Goal: Task Accomplishment & Management: Use online tool/utility

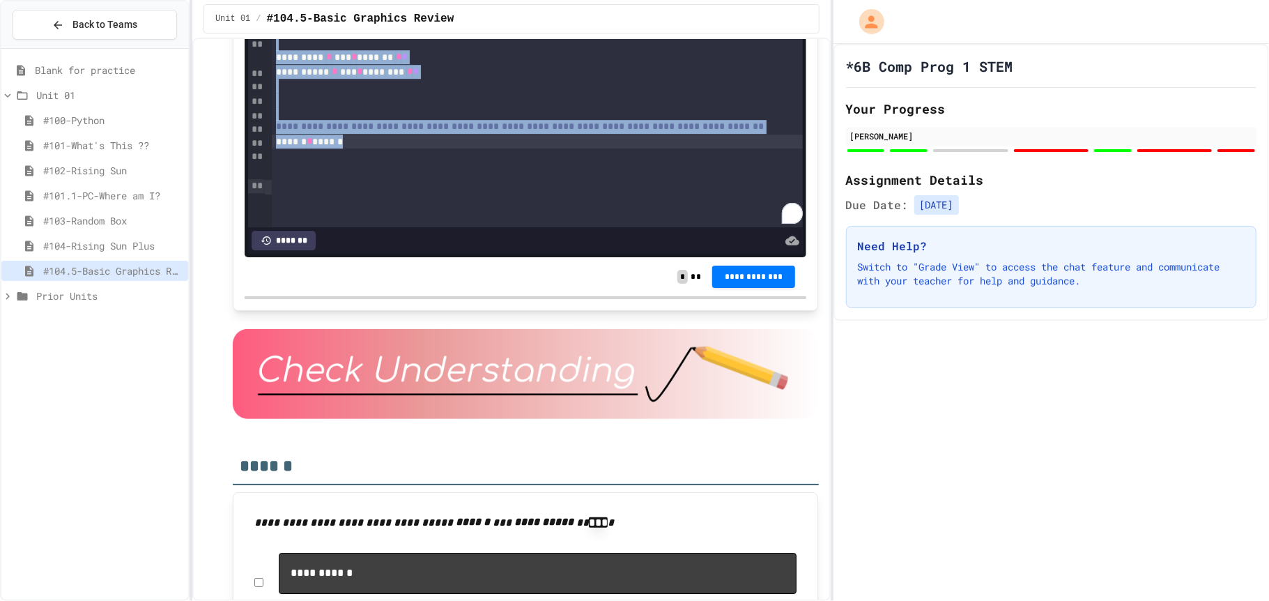
scroll to position [3222, 0]
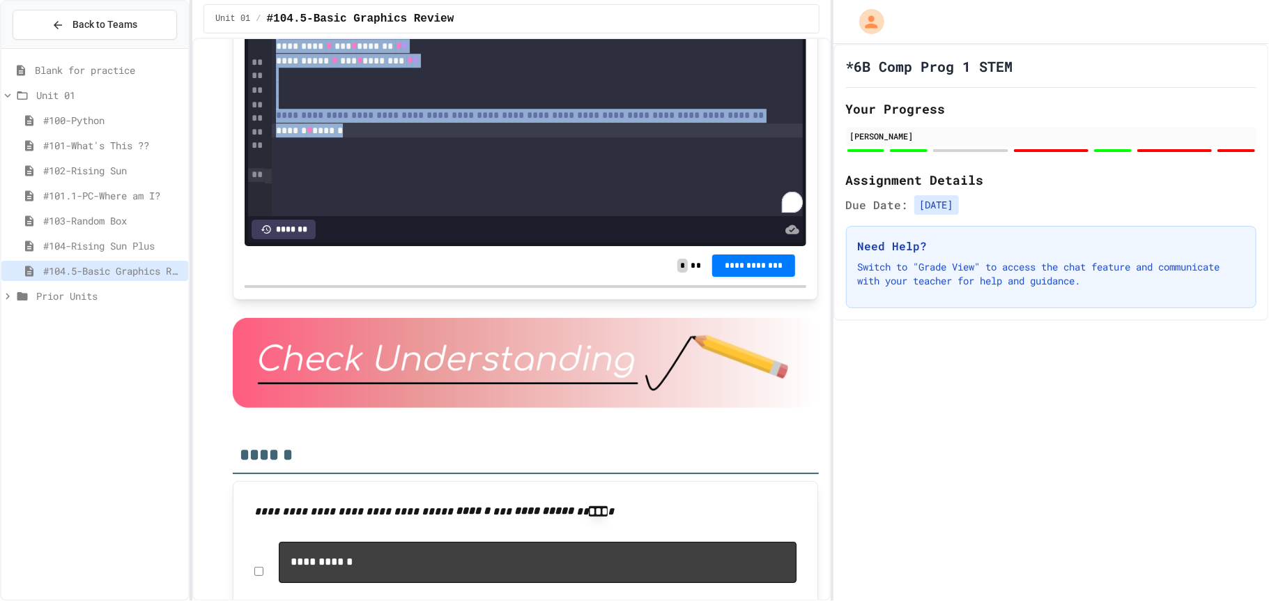
drag, startPoint x: 279, startPoint y: 59, endPoint x: 454, endPoint y: 516, distance: 489.4
click at [453, 26] on div "**********" at bounding box center [537, 11] width 531 height 29
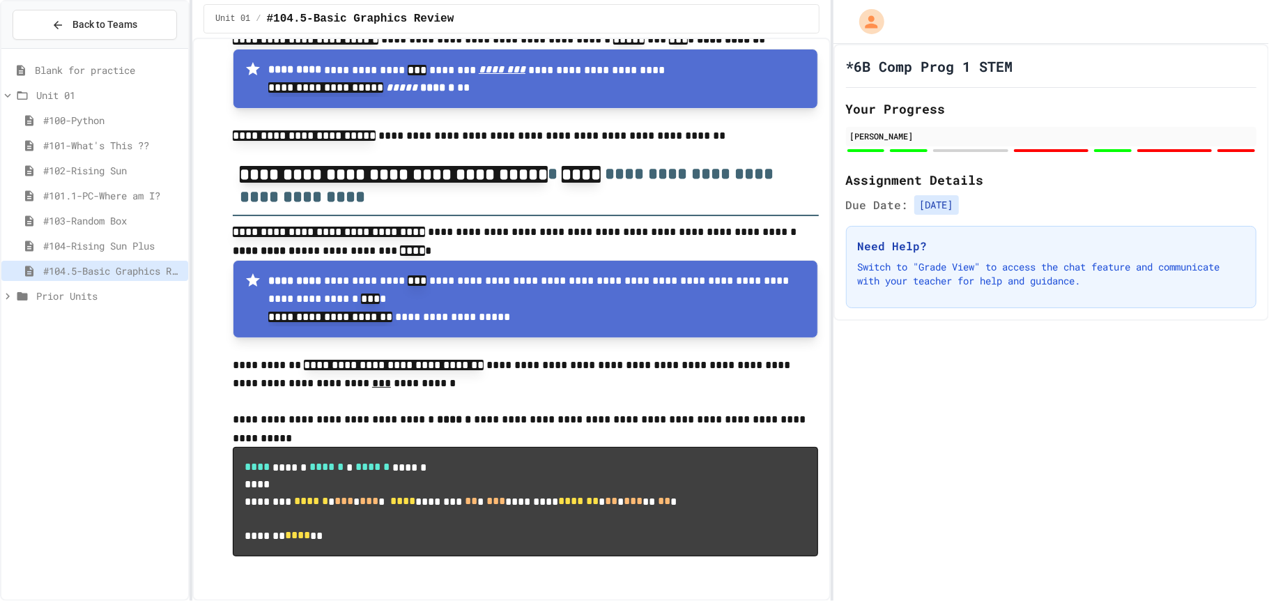
scroll to position [7863, 0]
drag, startPoint x: 254, startPoint y: 105, endPoint x: 550, endPoint y: 252, distance: 330.6
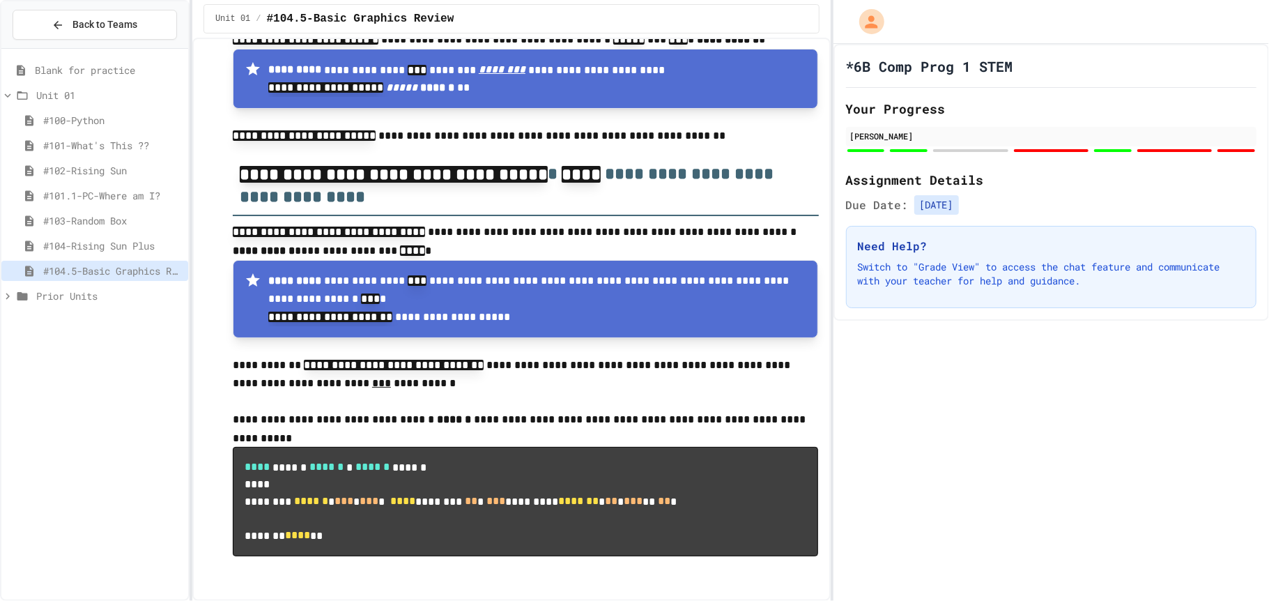
drag, startPoint x: 274, startPoint y: 152, endPoint x: 663, endPoint y: 328, distance: 427.6
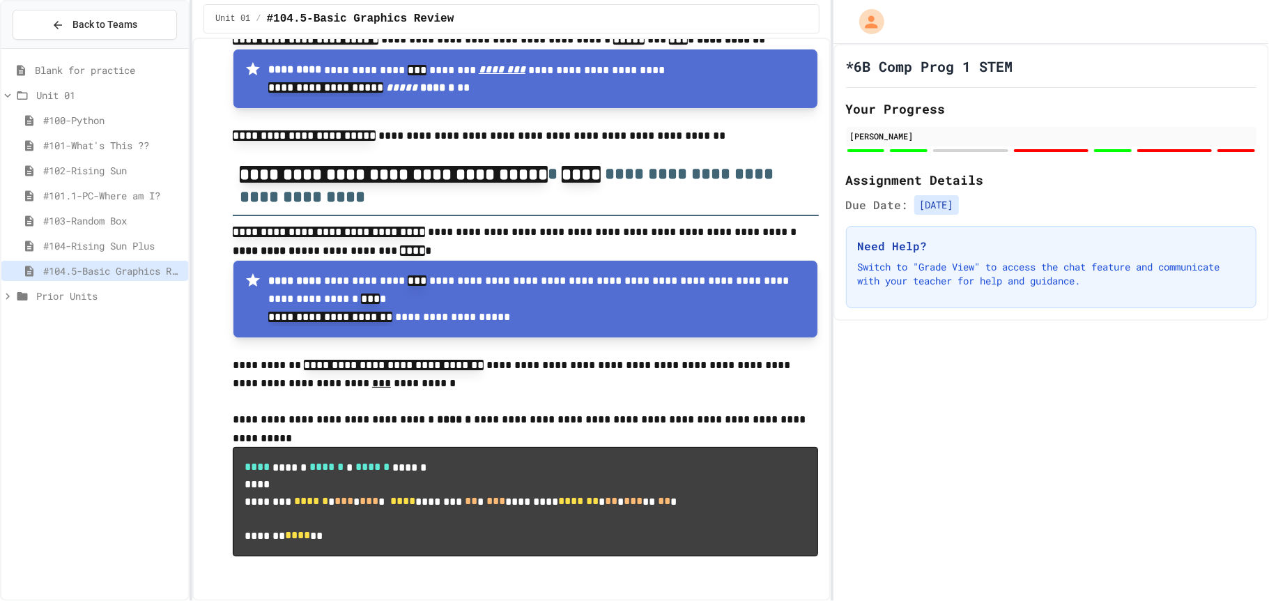
copy div "**********"
drag, startPoint x: 249, startPoint y: 109, endPoint x: 362, endPoint y: 128, distance: 115.2
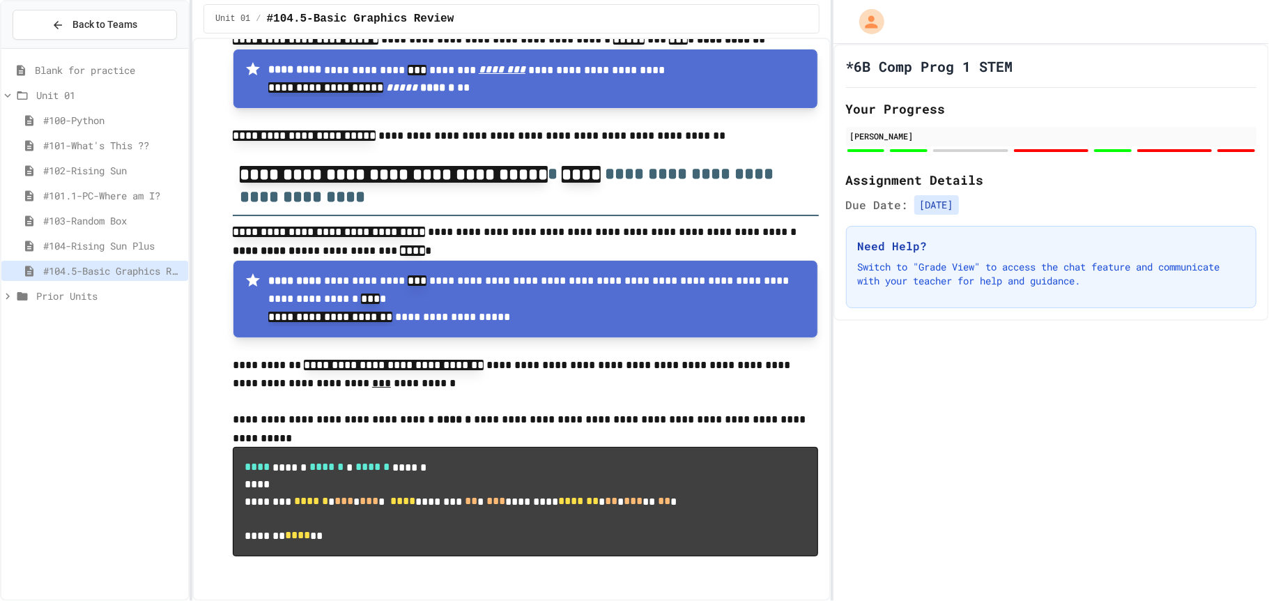
drag, startPoint x: 275, startPoint y: 150, endPoint x: 629, endPoint y: 298, distance: 383.6
copy div "**********"
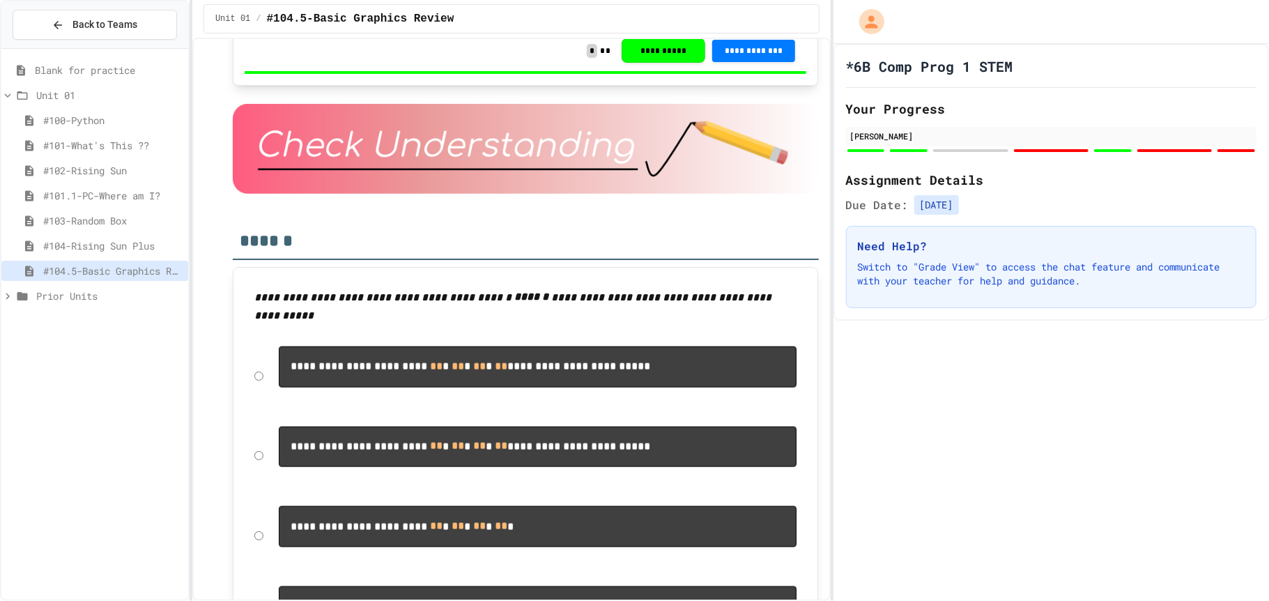
scroll to position [1274, 0]
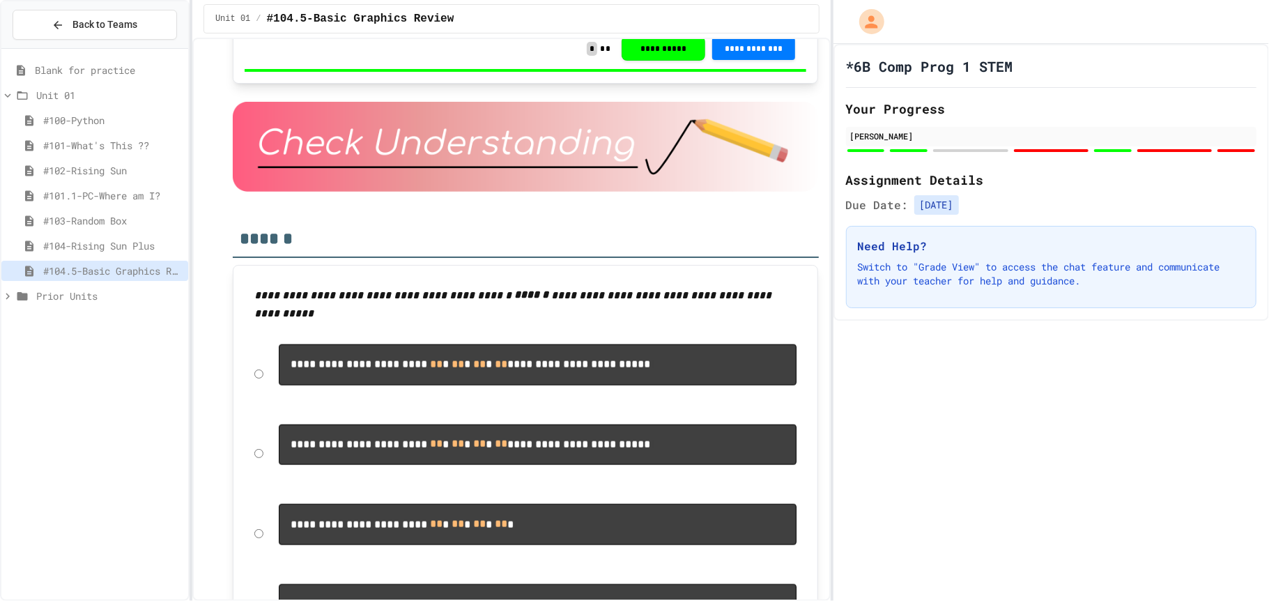
click at [664, 436] on form "**********" at bounding box center [525, 493] width 556 height 313
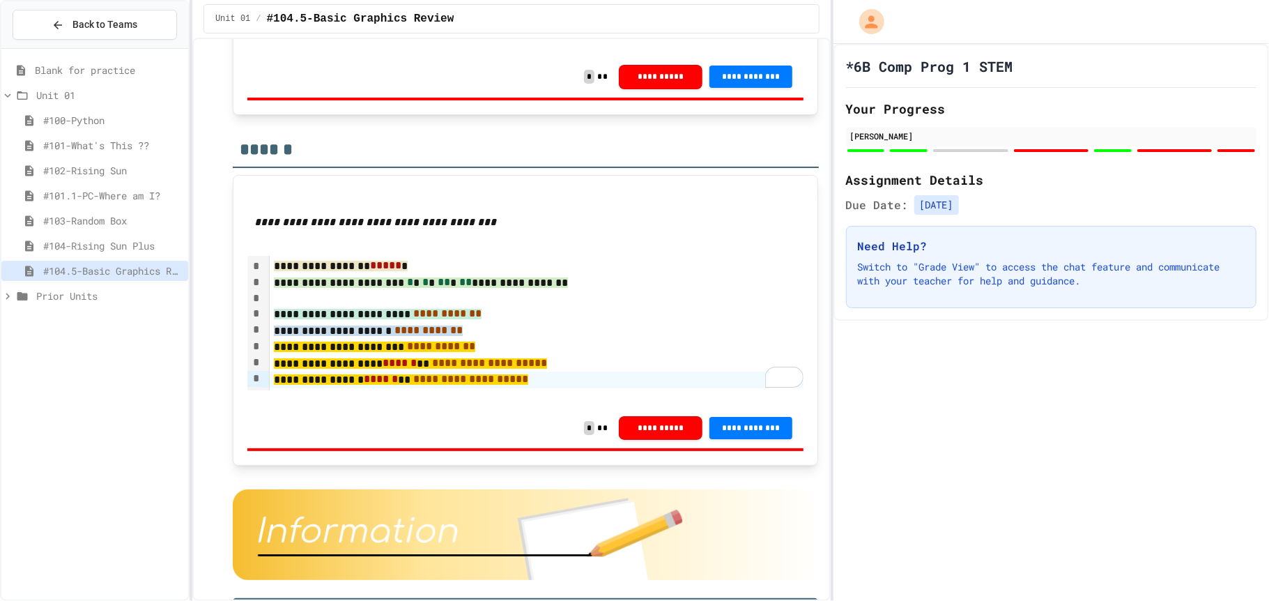
scroll to position [7045, 0]
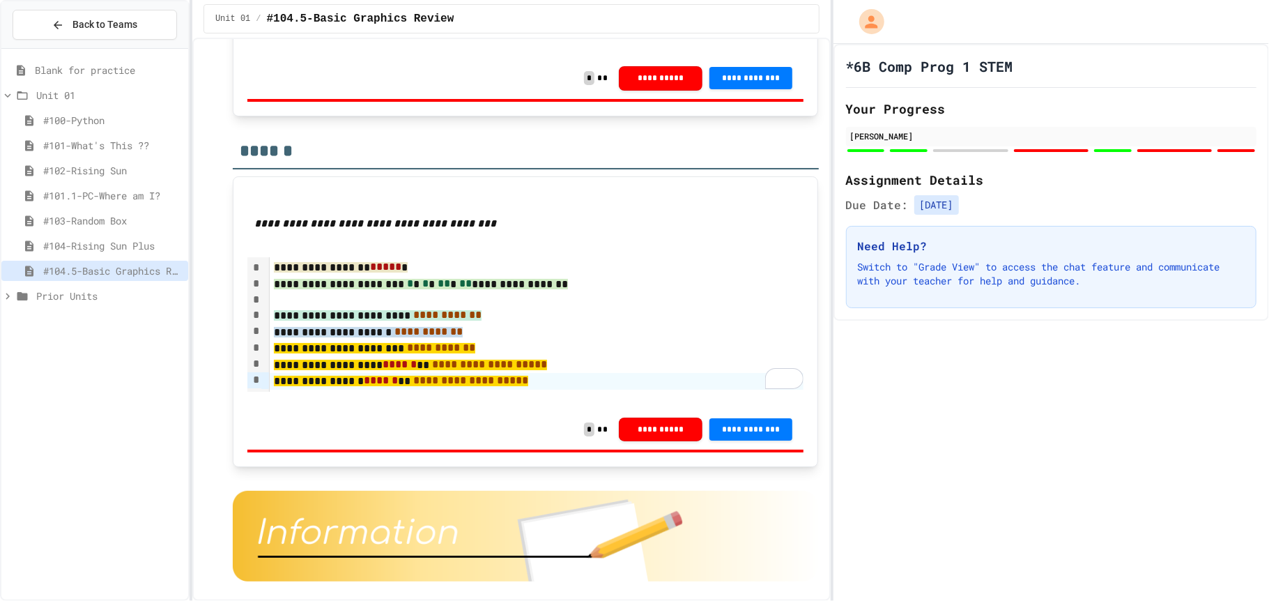
drag, startPoint x: 256, startPoint y: 115, endPoint x: 451, endPoint y: 167, distance: 201.1
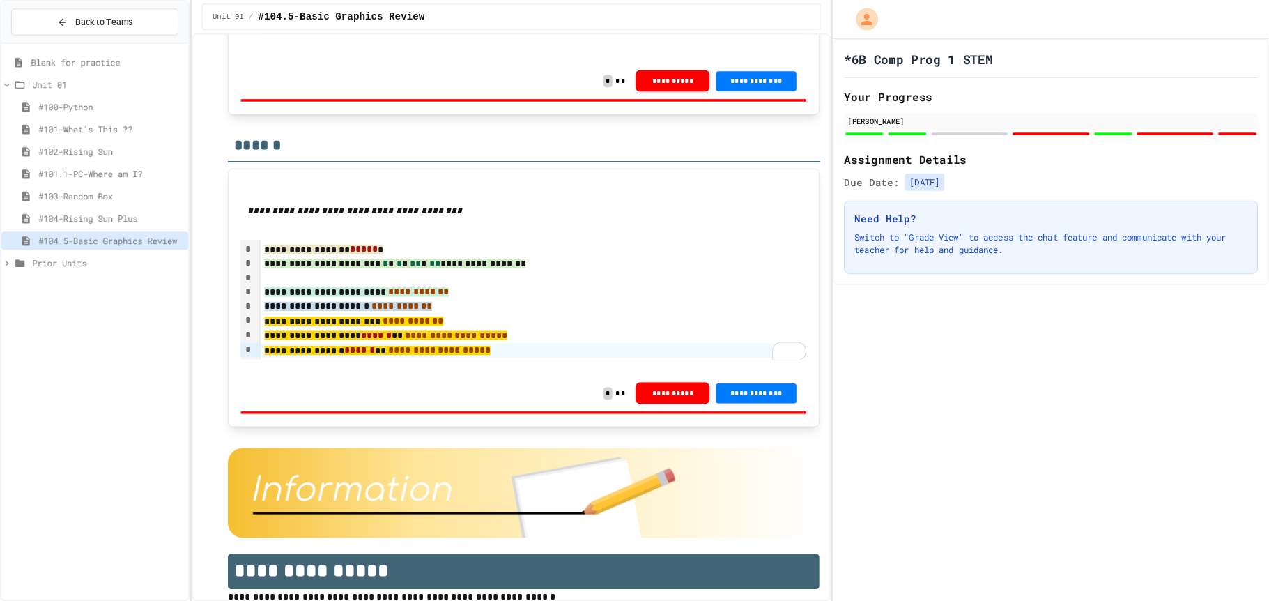
scroll to position [6997, 0]
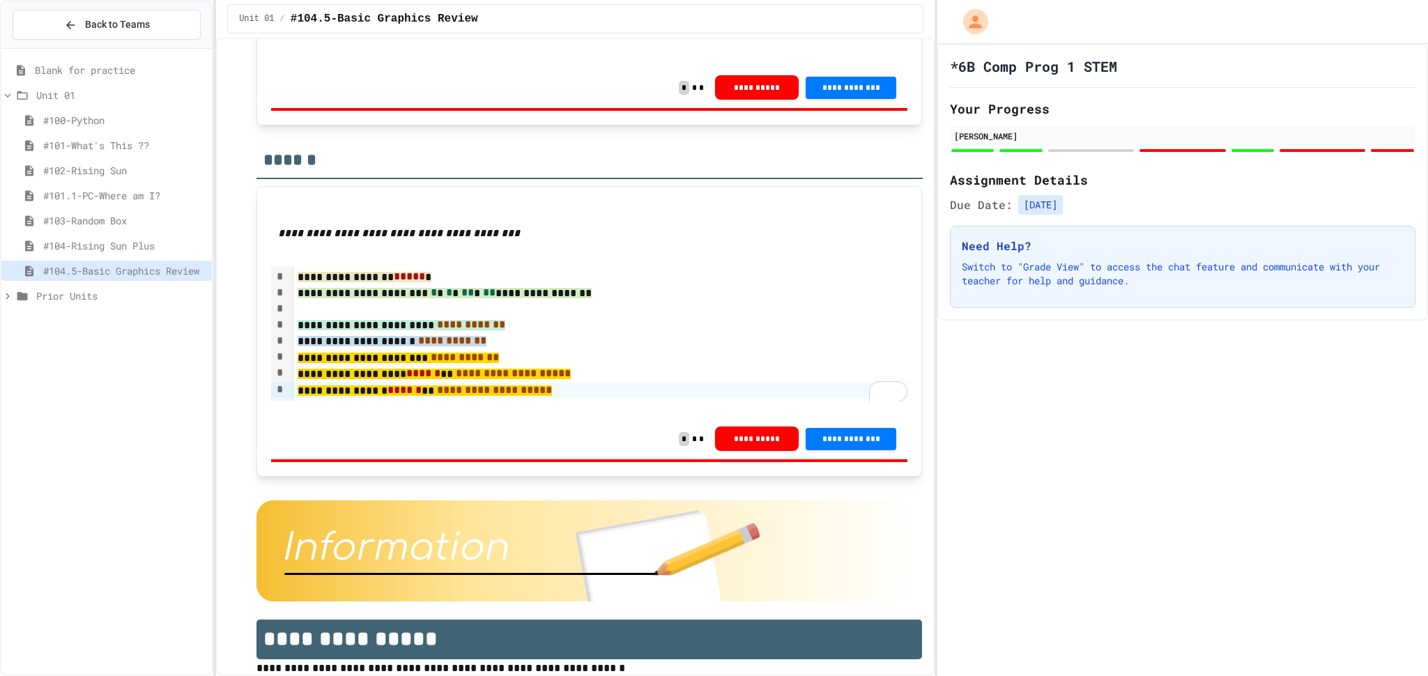
drag, startPoint x: 449, startPoint y: 213, endPoint x: 401, endPoint y: 216, distance: 48.2
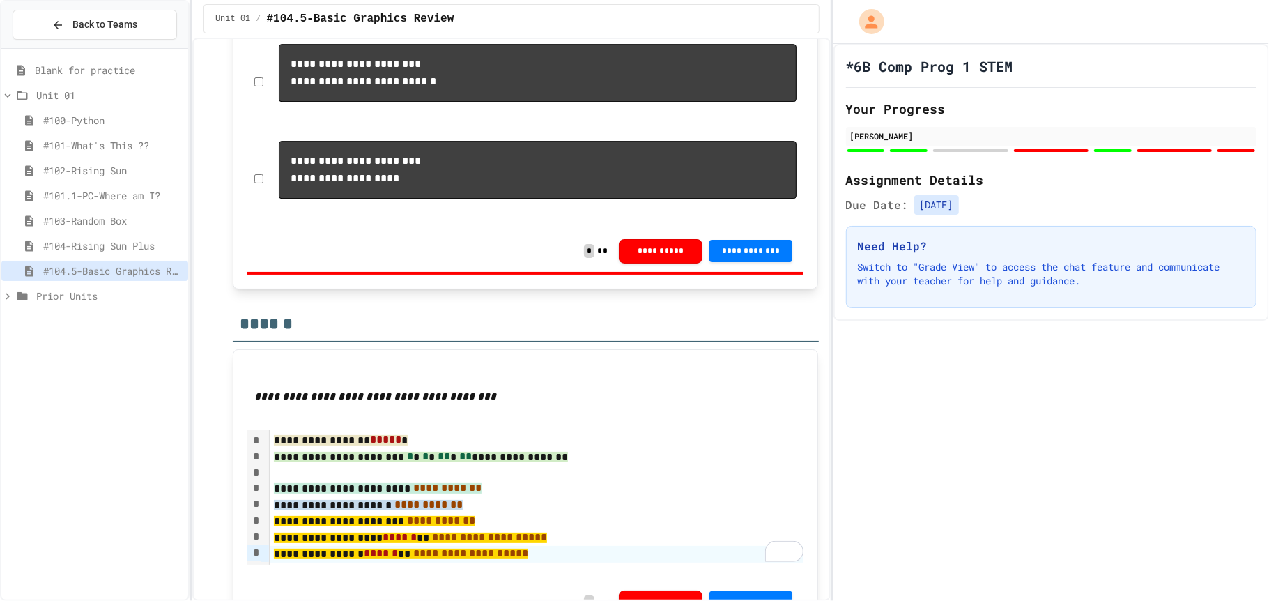
scroll to position [6866, 0]
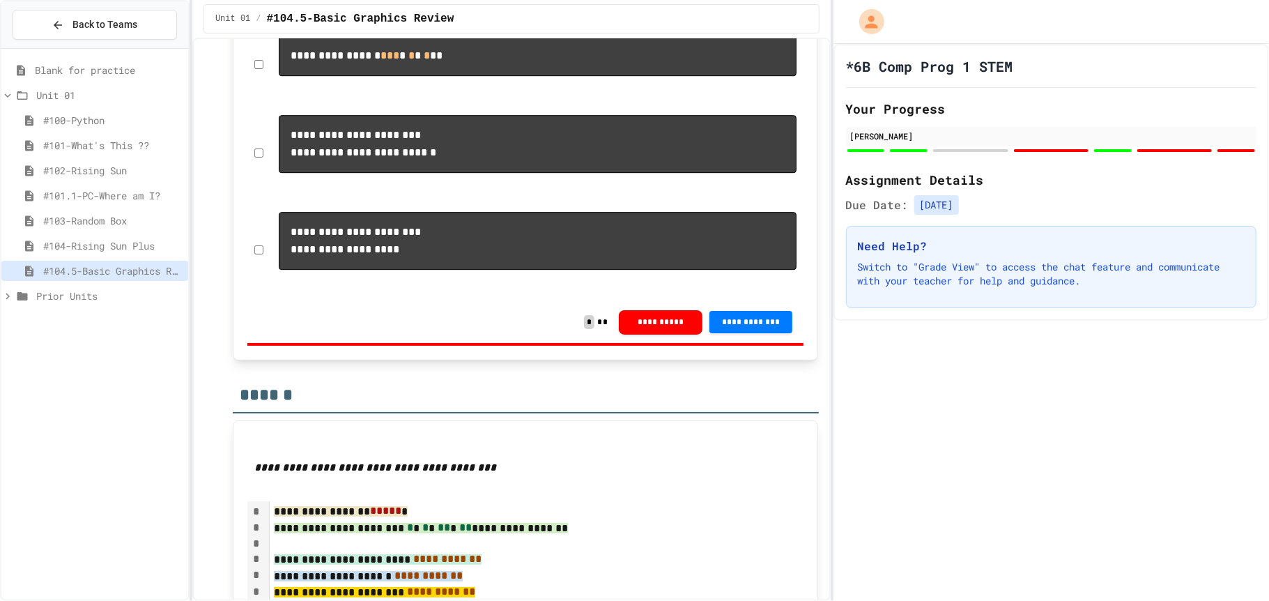
scroll to position [6815, 0]
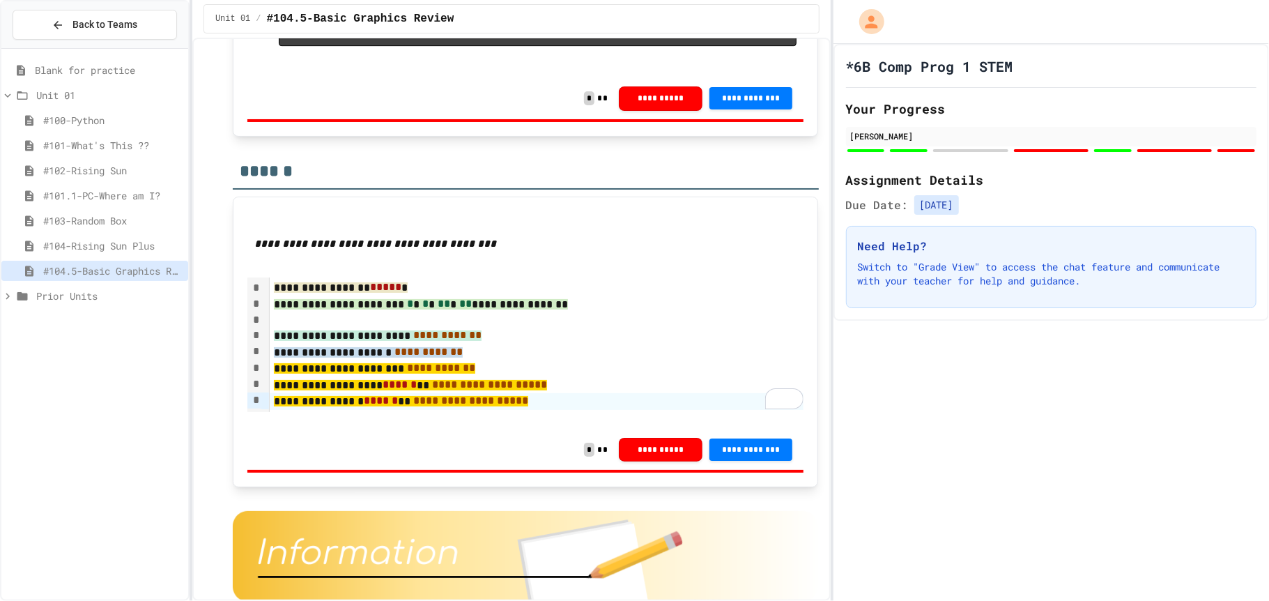
scroll to position [7025, 0]
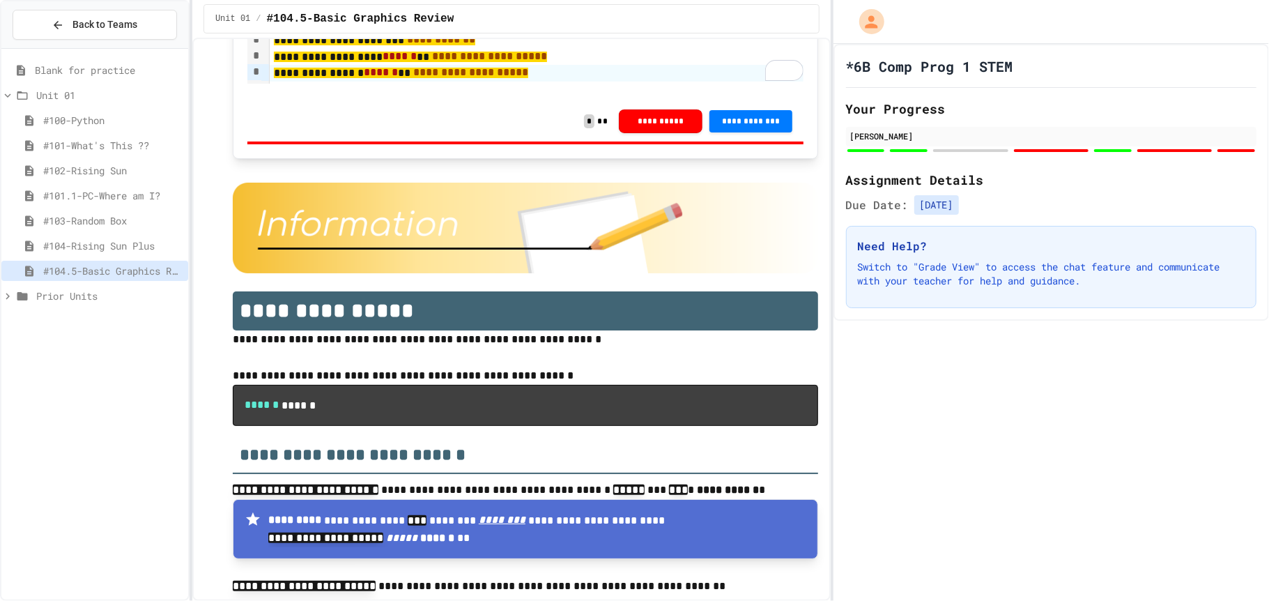
scroll to position [7362, 0]
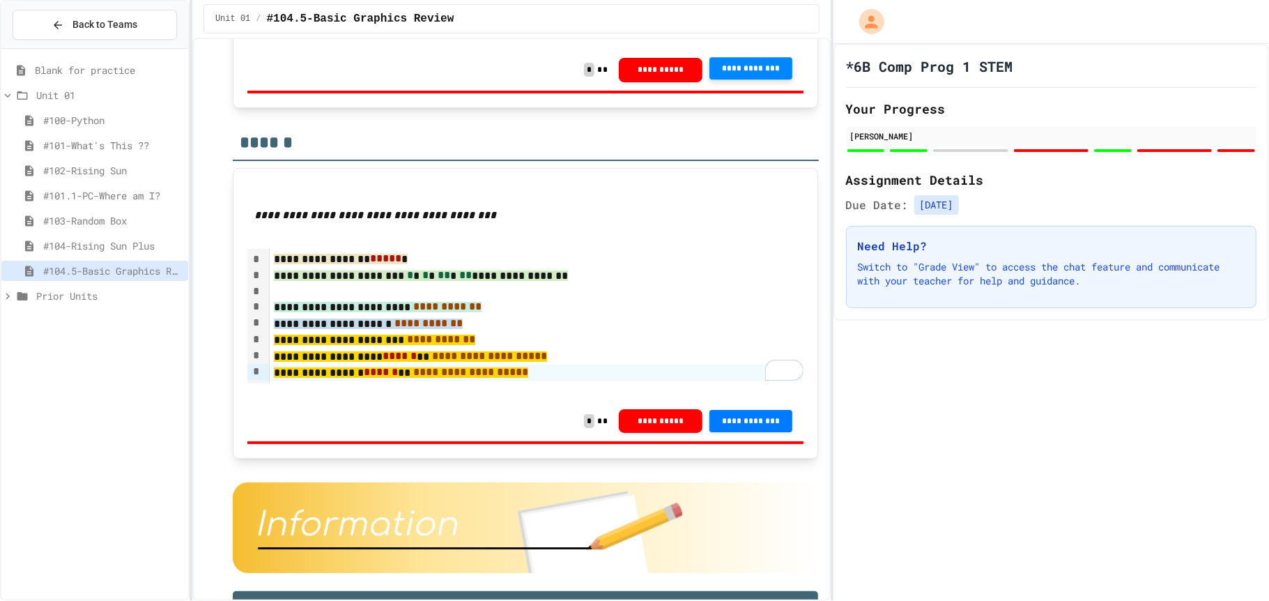
scroll to position [7056, 0]
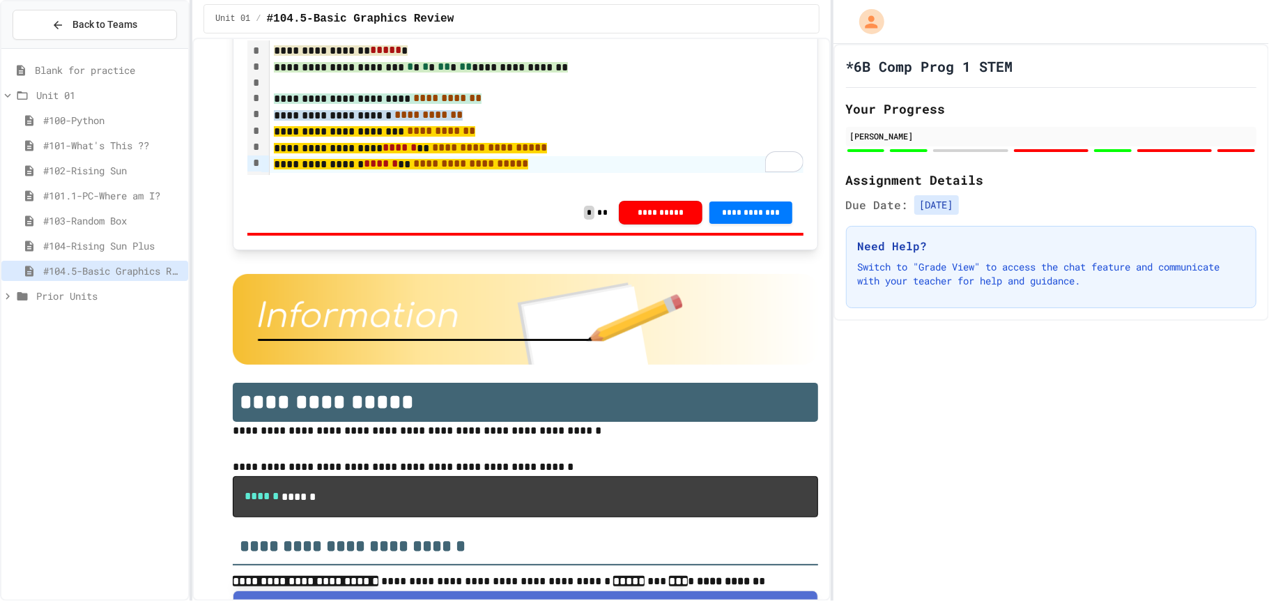
scroll to position [7269, 0]
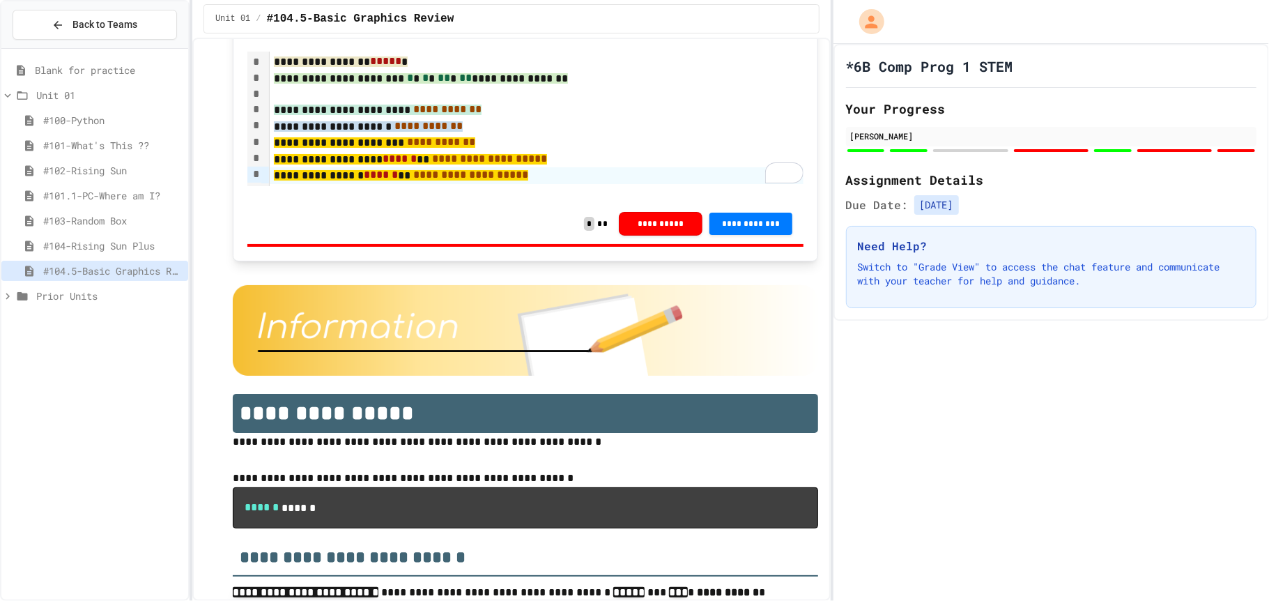
scroll to position [7231, 0]
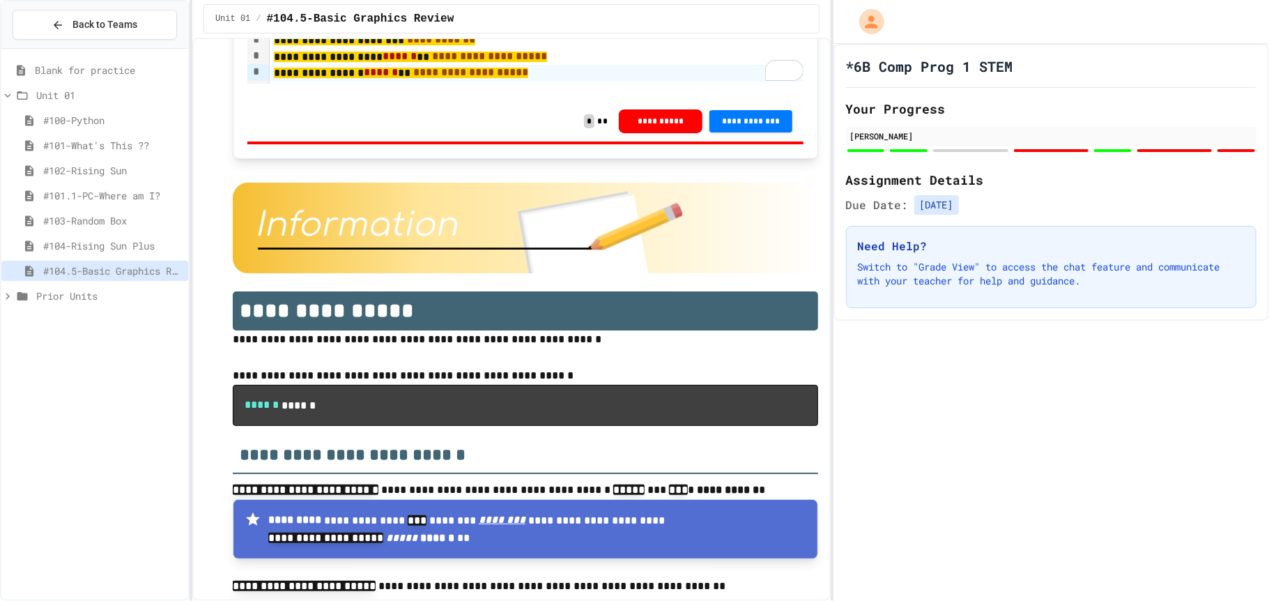
scroll to position [7342, 0]
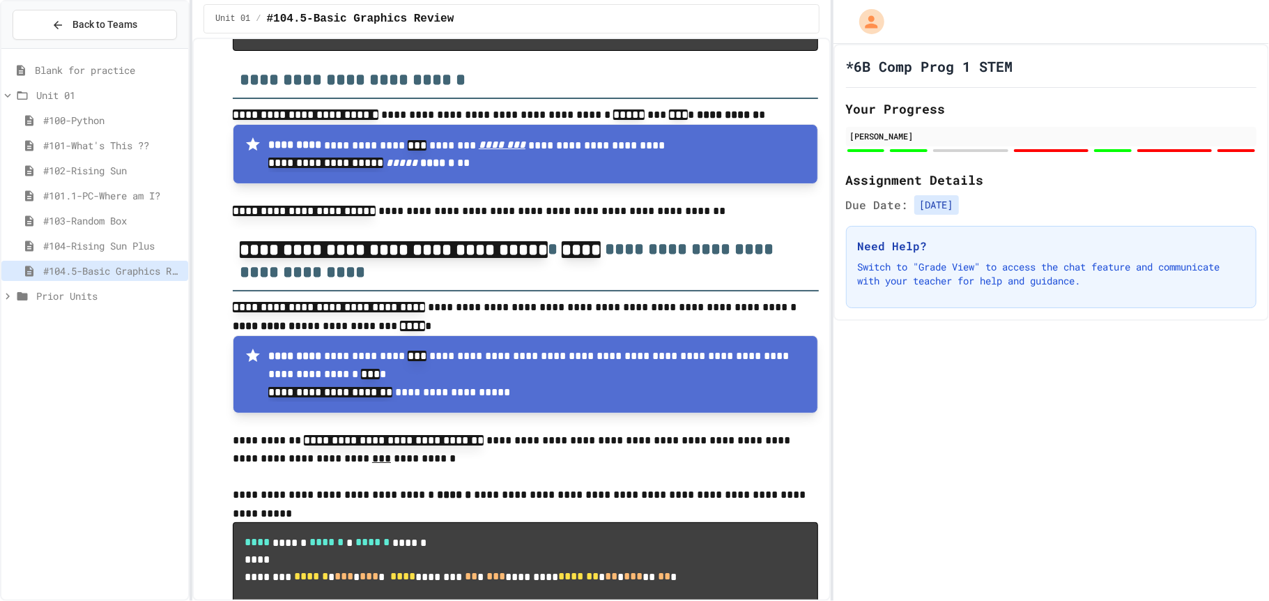
scroll to position [7730, 0]
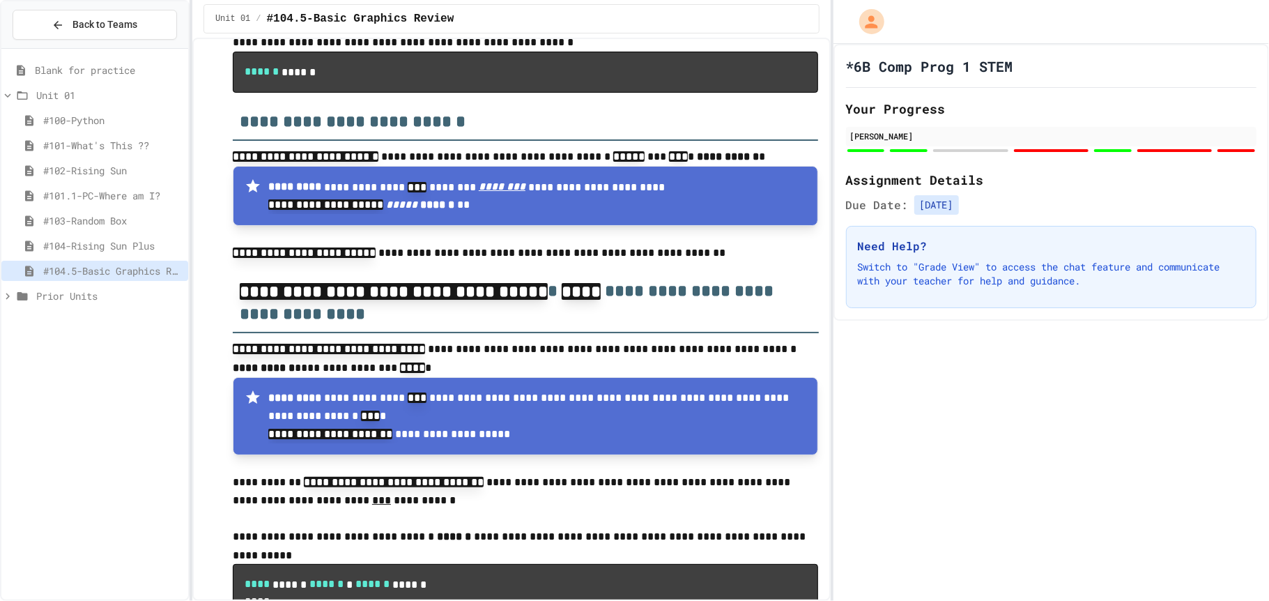
scroll to position [7691, 0]
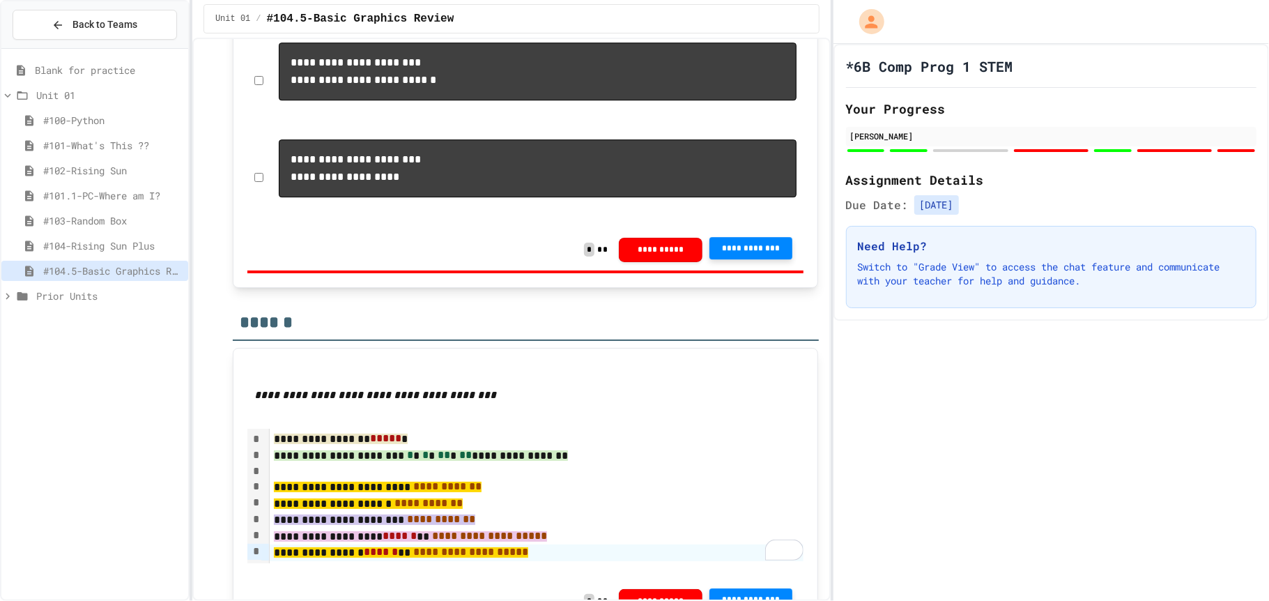
scroll to position [6871, 0]
